Goal: Information Seeking & Learning: Learn about a topic

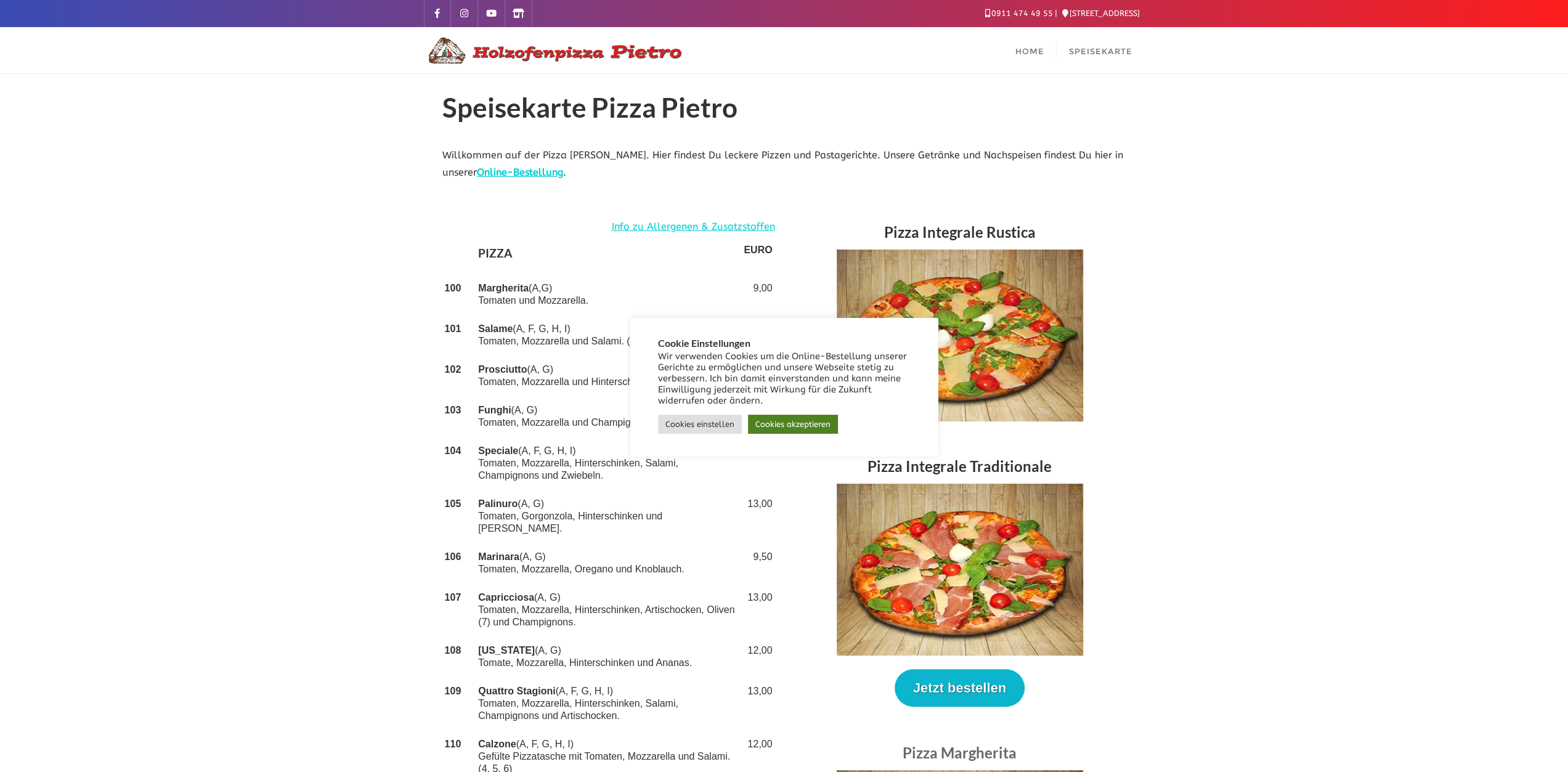
click at [790, 427] on link "Cookies akzeptieren" at bounding box center [793, 424] width 90 height 19
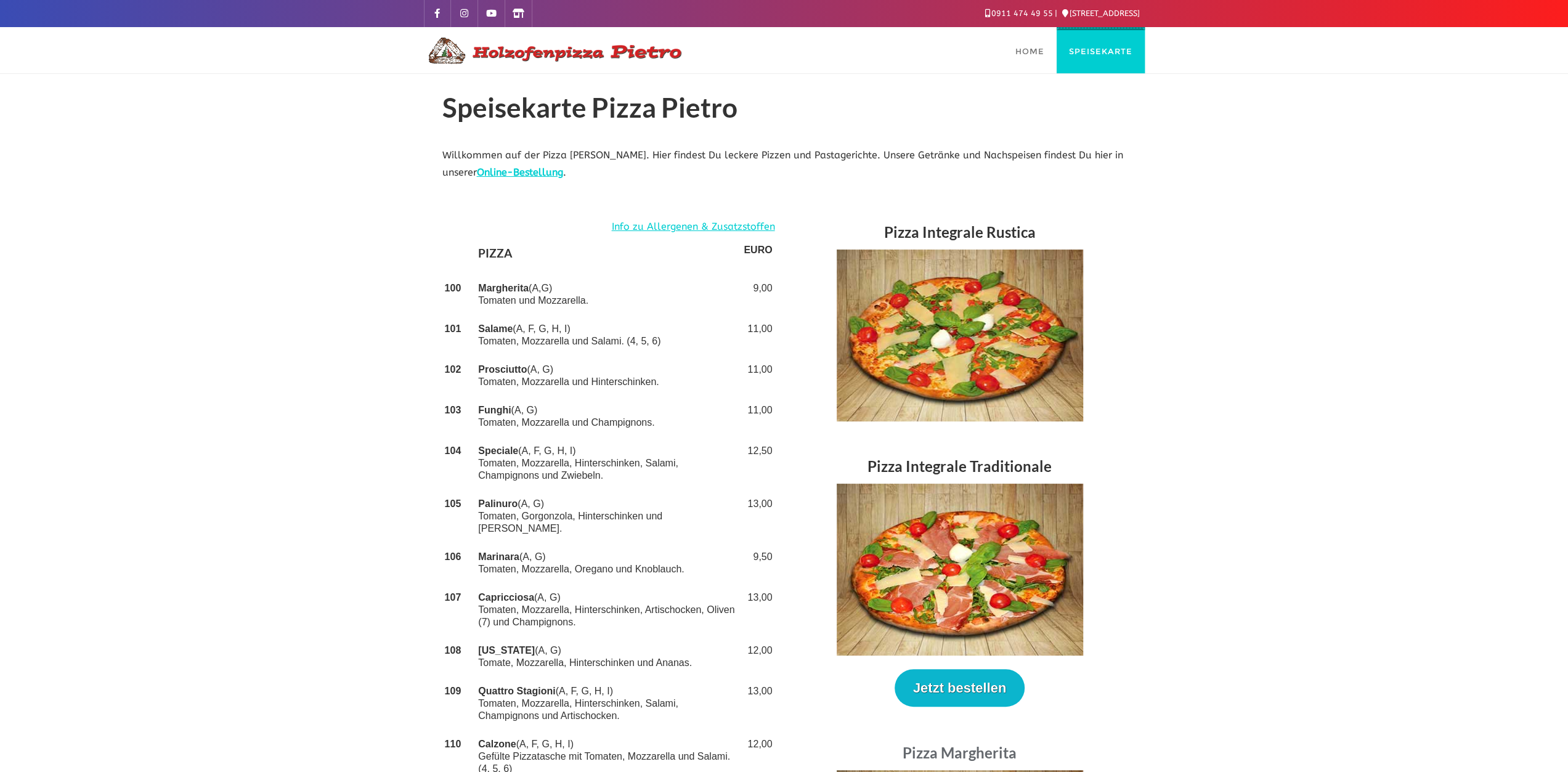
click at [1094, 53] on span "Speisekarte" at bounding box center [1101, 51] width 63 height 10
click at [1035, 53] on span "Home" at bounding box center [1030, 51] width 29 height 10
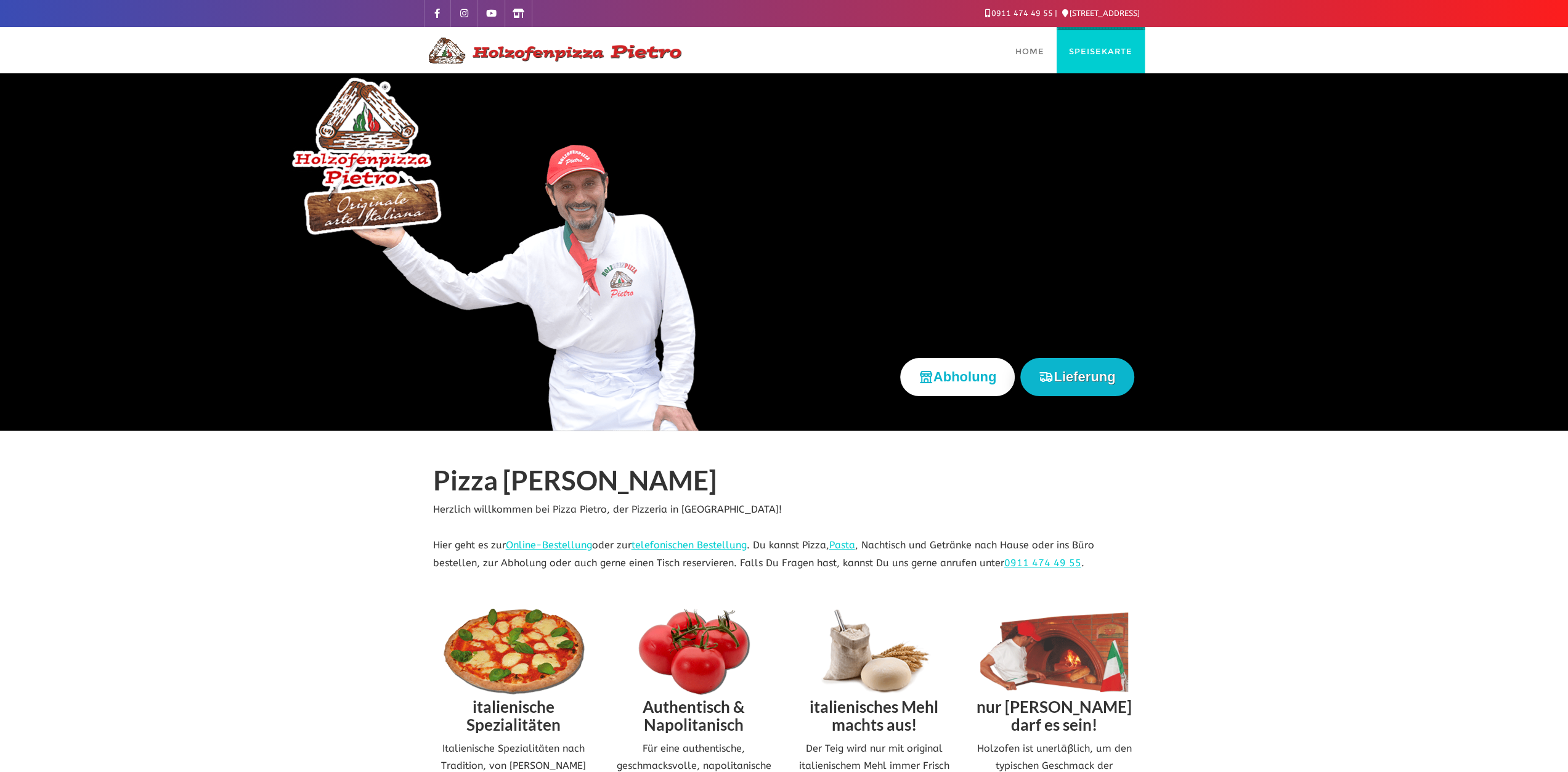
click at [1100, 53] on span "Speisekarte" at bounding box center [1101, 51] width 63 height 10
